Goal: Information Seeking & Learning: Learn about a topic

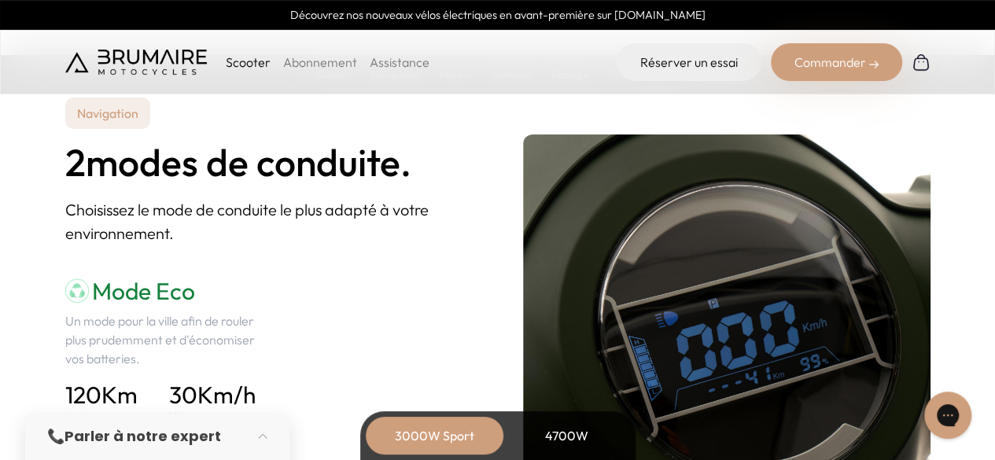
scroll to position [2202, 0]
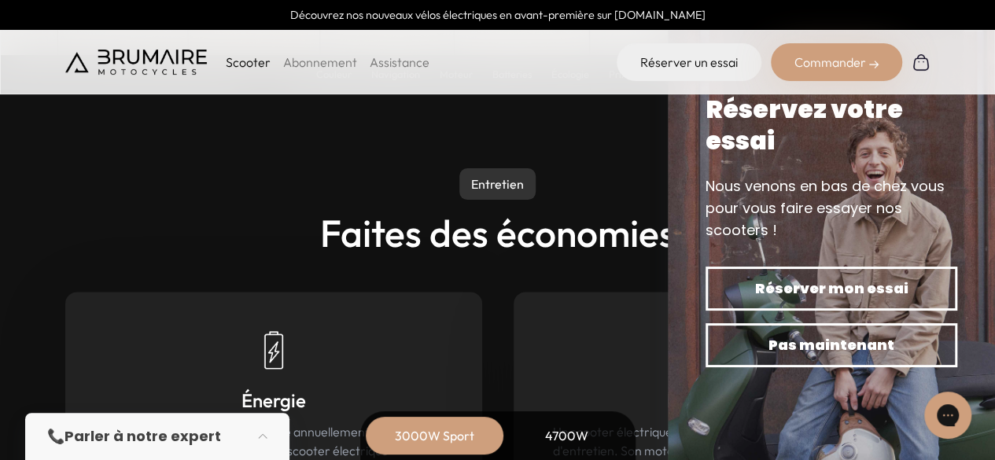
scroll to position [7001, 0]
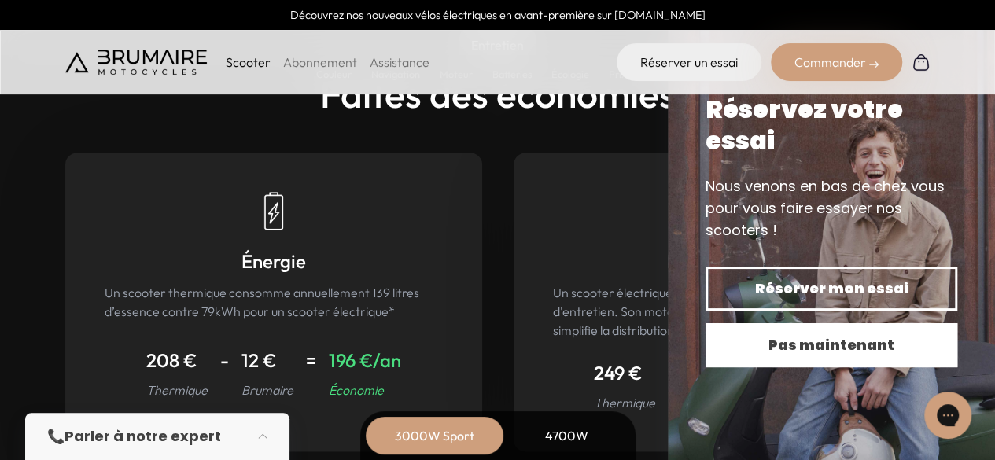
click at [765, 350] on span "Pas maintenant" at bounding box center [831, 345] width 197 height 22
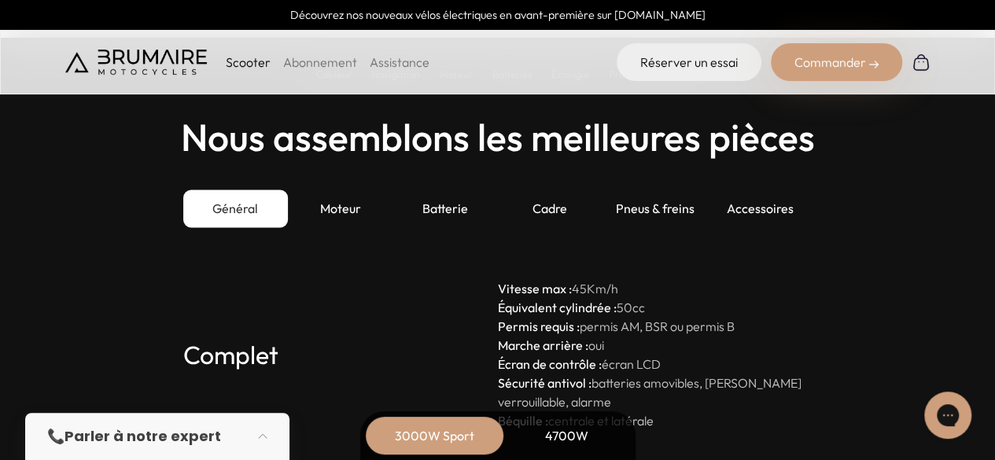
scroll to position [4265, 0]
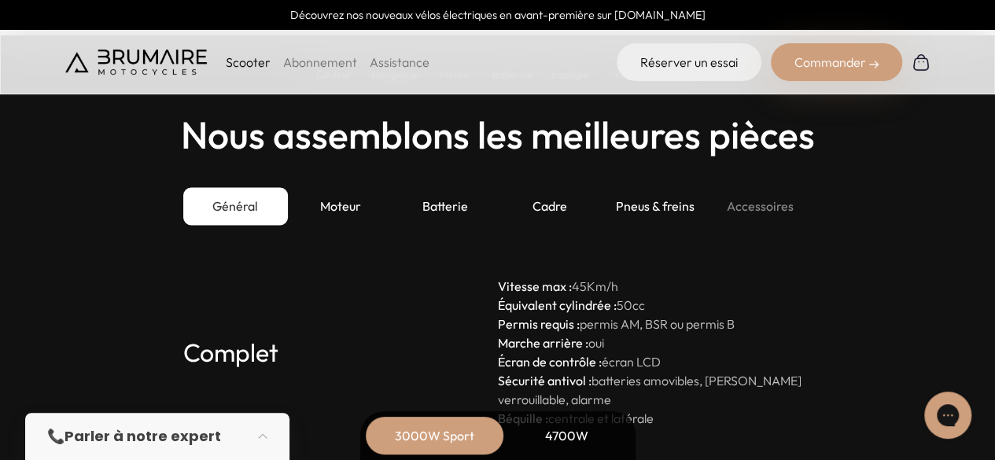
click at [771, 215] on div "Accessoires" at bounding box center [759, 206] width 105 height 38
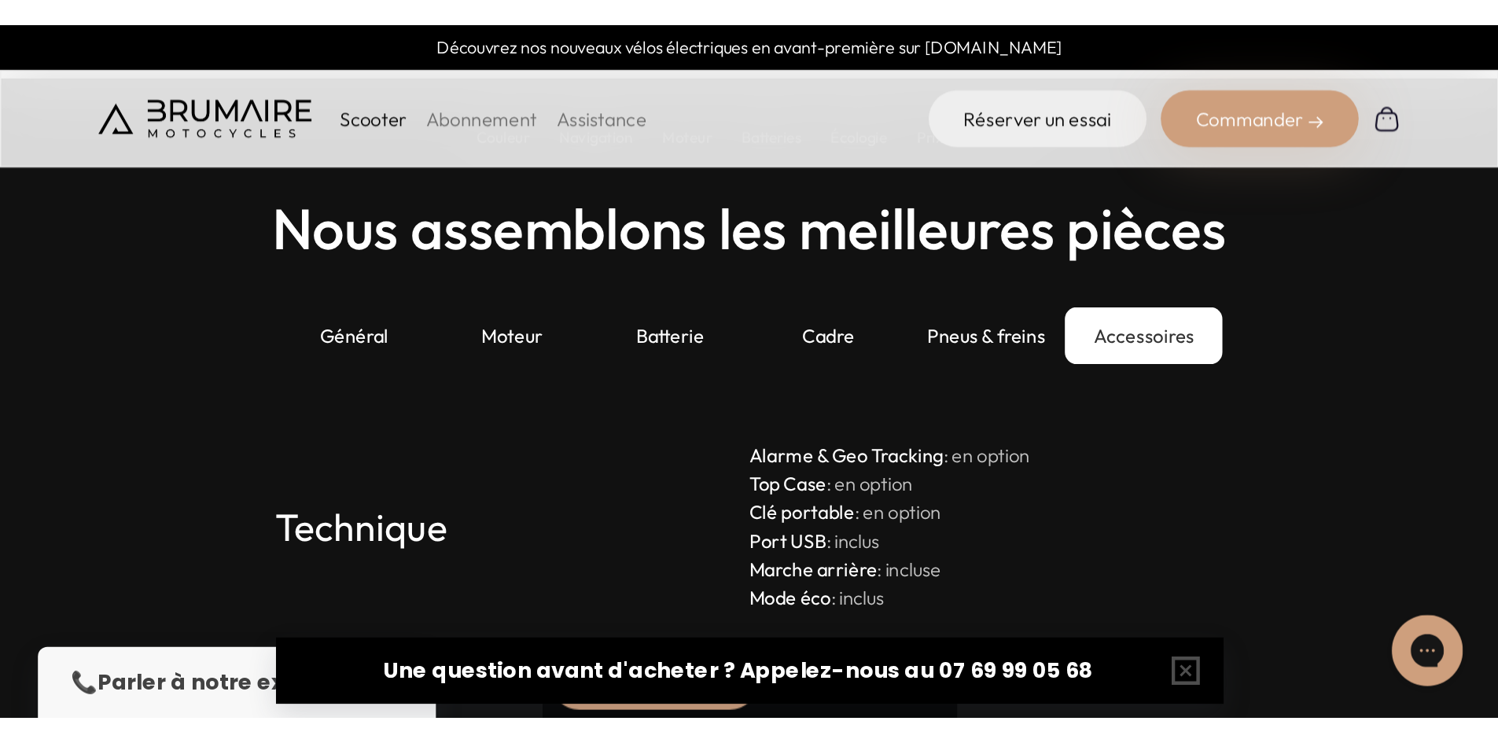
scroll to position [4316, 0]
